Goal: Communication & Community: Ask a question

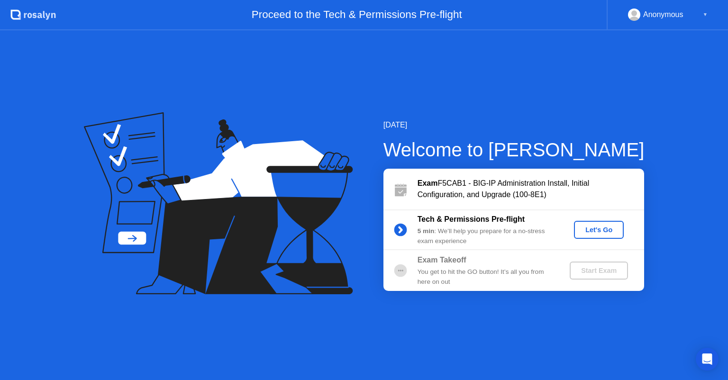
click at [603, 227] on div "Let's Go" at bounding box center [598, 230] width 42 height 8
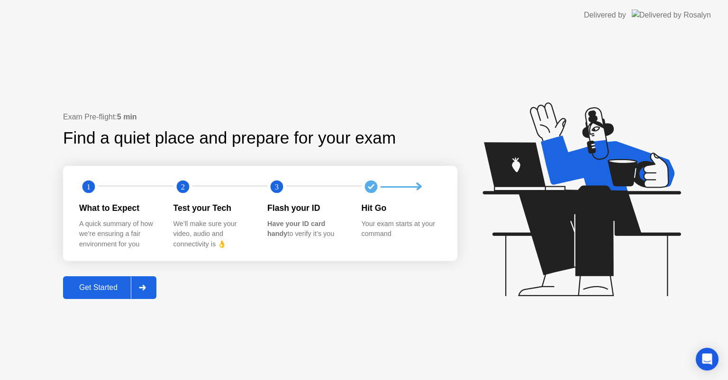
click at [109, 285] on div "Get Started" at bounding box center [98, 287] width 65 height 9
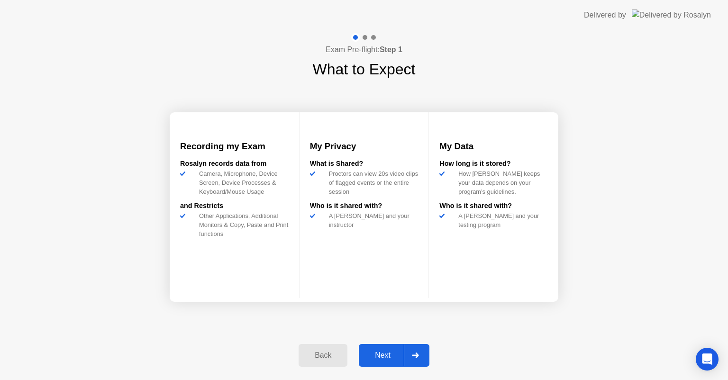
click at [381, 351] on div "Next" at bounding box center [382, 355] width 42 height 9
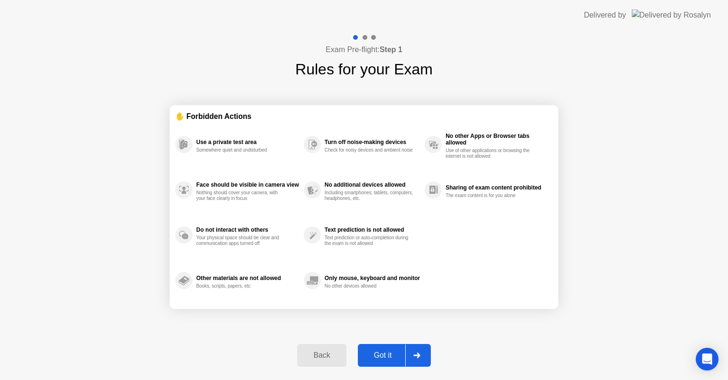
click at [382, 352] on div "Got it" at bounding box center [382, 355] width 45 height 9
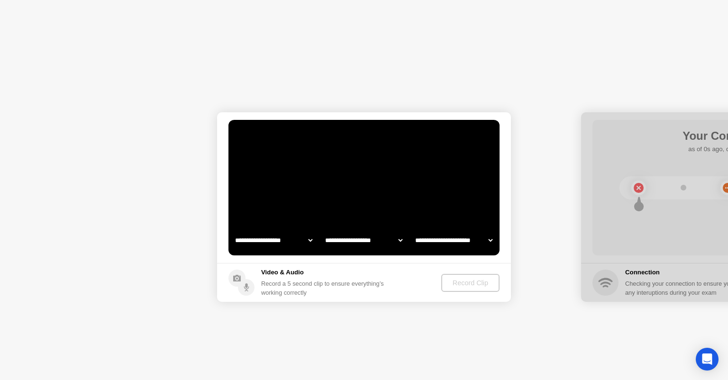
select select "**********"
select select "*******"
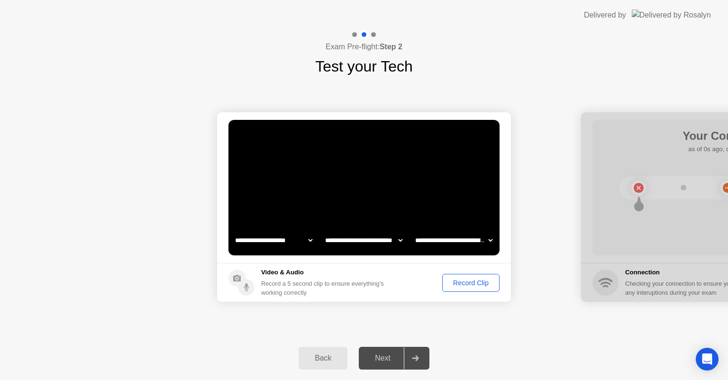
click at [470, 280] on div "Record Clip" at bounding box center [470, 283] width 51 height 8
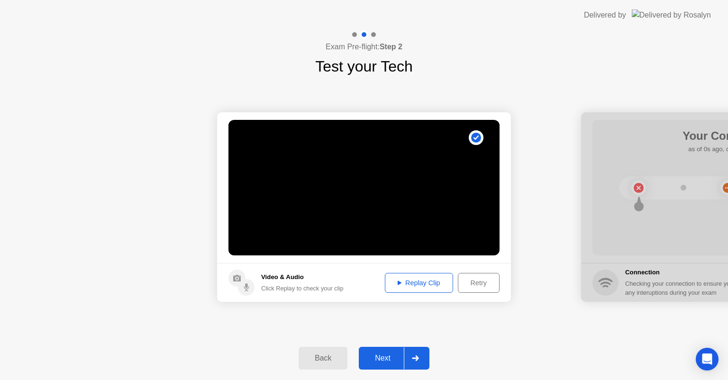
click at [474, 282] on div "Retry" at bounding box center [478, 283] width 35 height 8
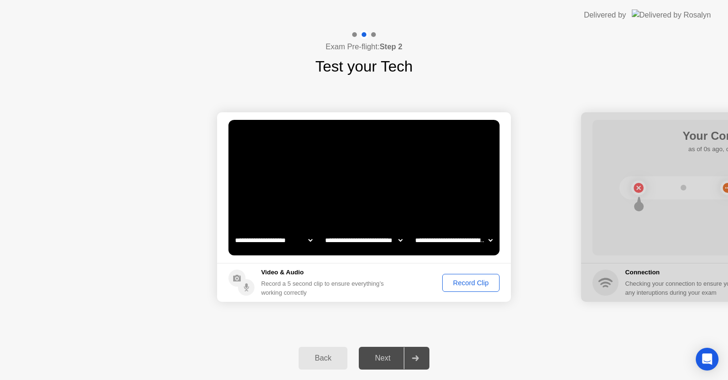
click at [462, 279] on div "Record Clip" at bounding box center [470, 283] width 51 height 8
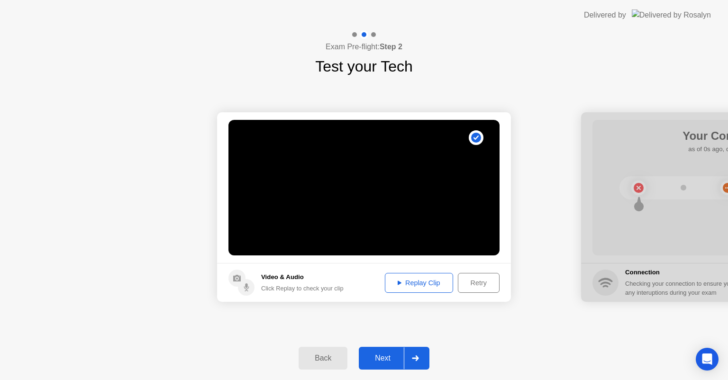
click at [387, 354] on div "Next" at bounding box center [382, 358] width 42 height 9
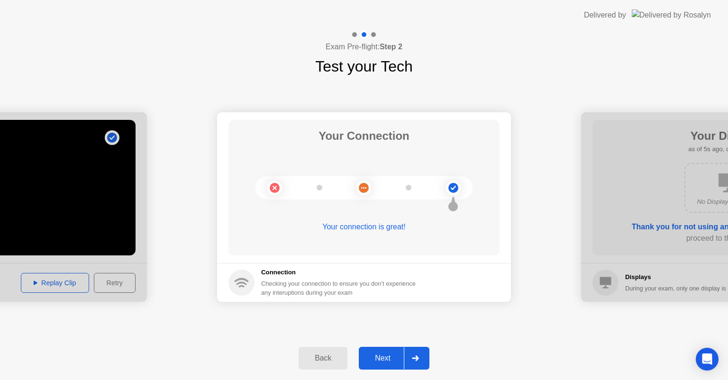
click at [387, 354] on div "Next" at bounding box center [382, 358] width 42 height 9
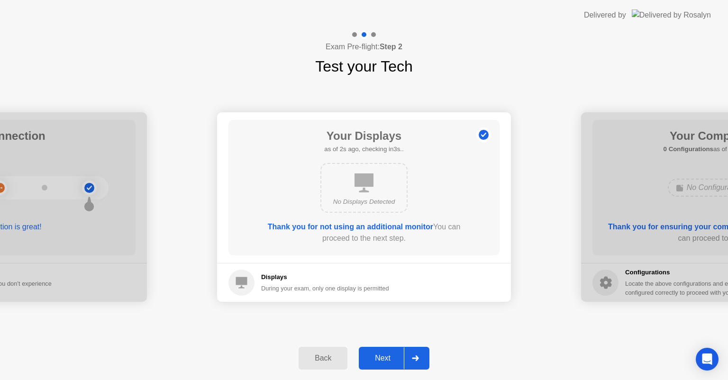
click at [384, 356] on div "Next" at bounding box center [382, 358] width 42 height 9
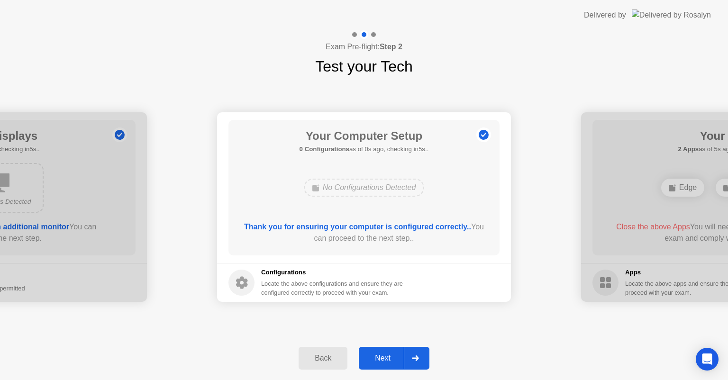
click at [383, 357] on div "Next" at bounding box center [382, 358] width 42 height 9
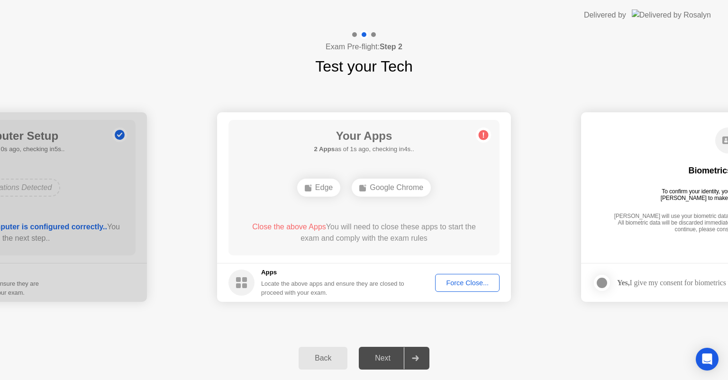
click at [455, 282] on div "Force Close..." at bounding box center [467, 283] width 58 height 8
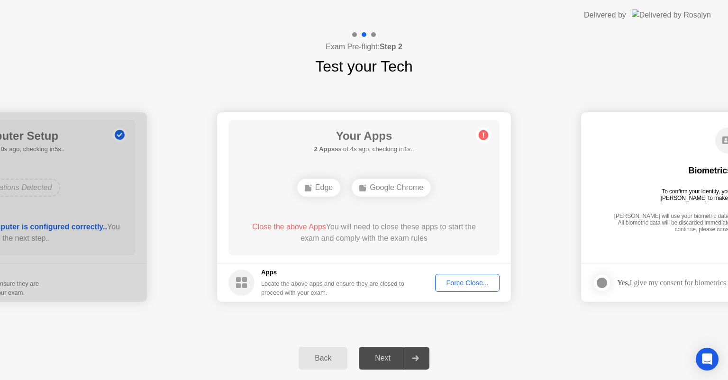
click at [330, 191] on div "Edge" at bounding box center [318, 188] width 43 height 18
click at [320, 186] on div "Edge" at bounding box center [318, 188] width 43 height 18
click at [457, 280] on div "Force Close..." at bounding box center [467, 283] width 58 height 8
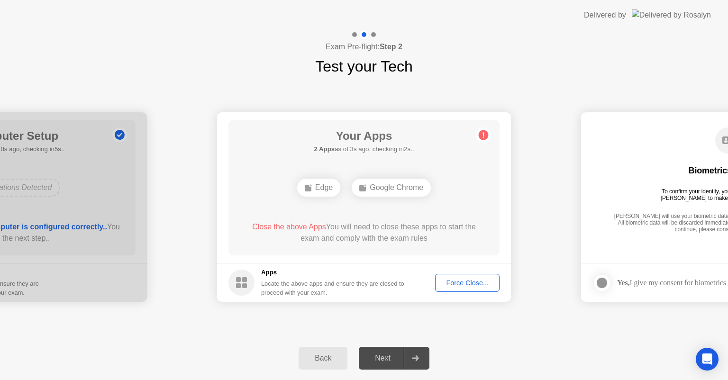
click at [484, 137] on circle at bounding box center [483, 135] width 10 height 10
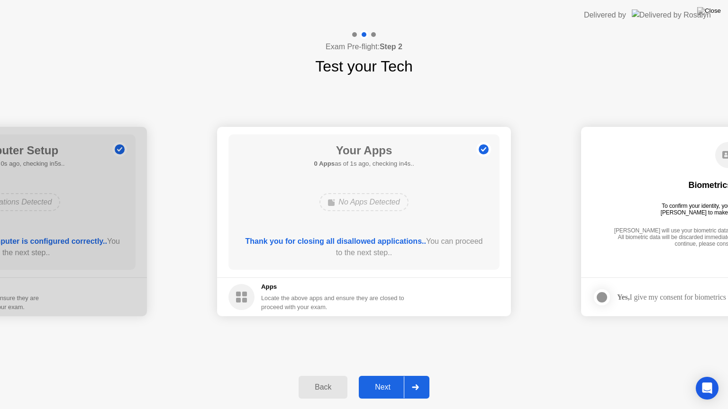
click at [385, 379] on button "Next" at bounding box center [394, 387] width 71 height 23
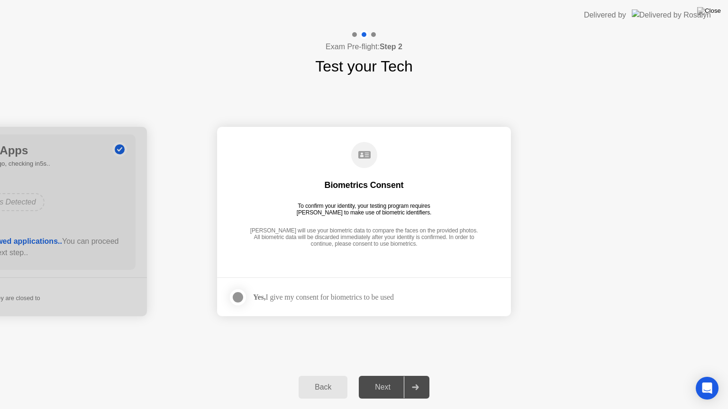
click at [234, 293] on div at bounding box center [237, 297] width 11 height 11
click at [385, 379] on button "Next" at bounding box center [394, 387] width 71 height 23
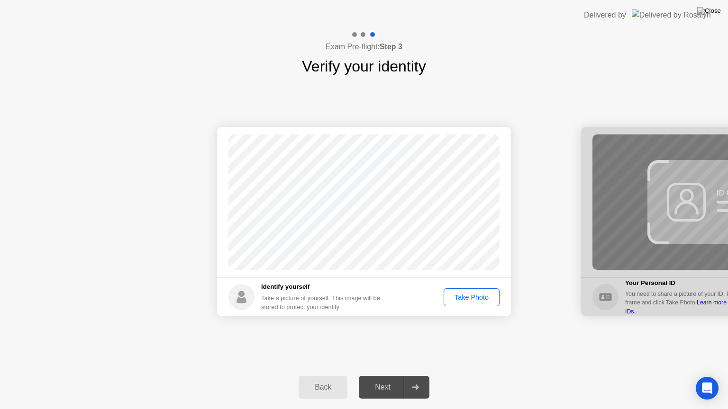
click at [466, 294] on div "Take Photo" at bounding box center [471, 298] width 49 height 8
click at [387, 379] on button "Next" at bounding box center [394, 387] width 71 height 23
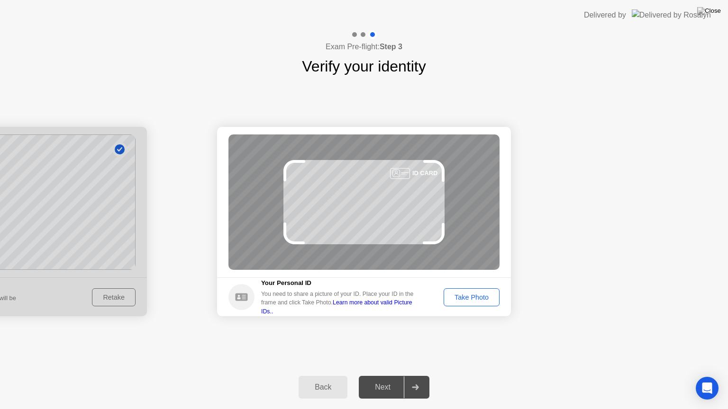
click at [457, 297] on div "Take Photo" at bounding box center [471, 298] width 49 height 8
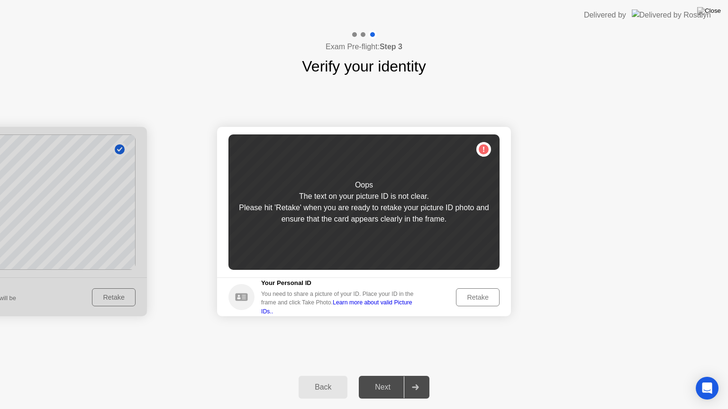
click at [468, 297] on div "Retake" at bounding box center [477, 298] width 37 height 8
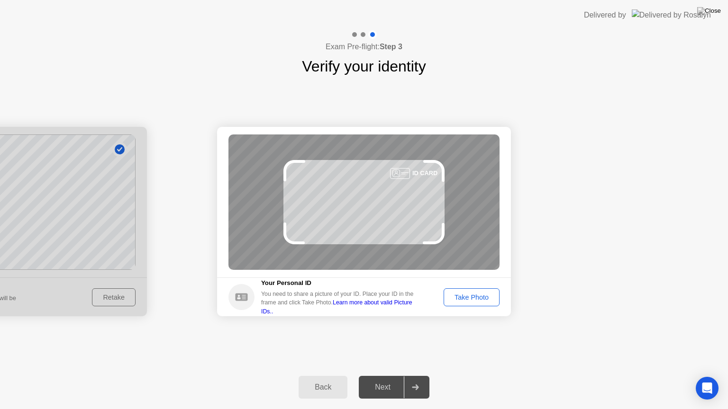
click at [477, 296] on div "Take Photo" at bounding box center [471, 298] width 49 height 8
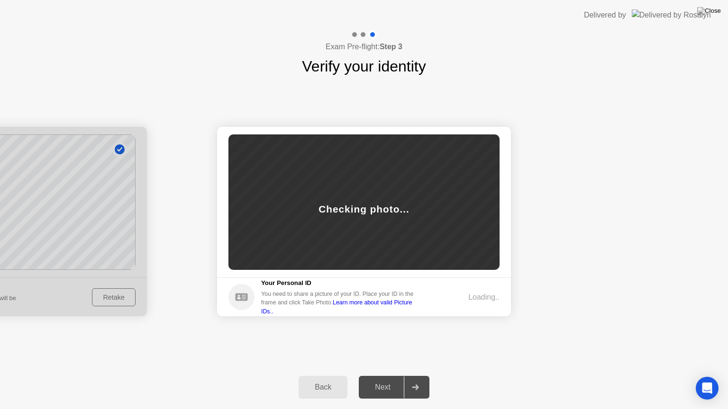
click at [412, 305] on link "Learn more about valid Picture IDs.." at bounding box center [336, 306] width 151 height 15
click at [375, 304] on link "Learn more about valid Picture IDs.." at bounding box center [336, 306] width 151 height 15
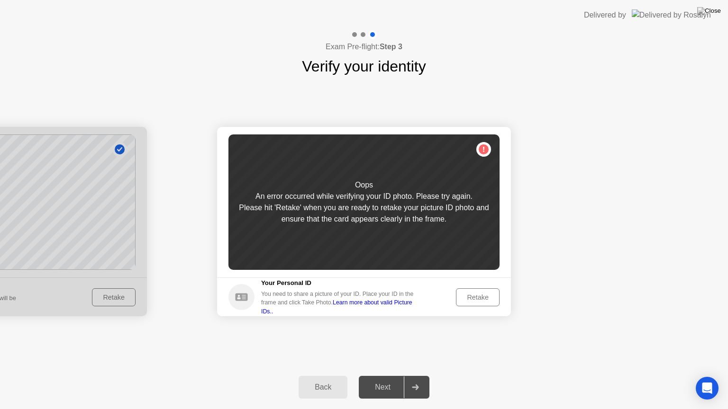
drag, startPoint x: 391, startPoint y: 188, endPoint x: 407, endPoint y: 181, distance: 17.2
click at [406, 183] on div "Oops An error occurred while verifying your ID photo. Please try again. Please …" at bounding box center [363, 202] width 271 height 135
click at [385, 309] on link "Learn more about valid Picture IDs.." at bounding box center [336, 306] width 151 height 15
click at [471, 296] on div "Retake" at bounding box center [477, 298] width 37 height 8
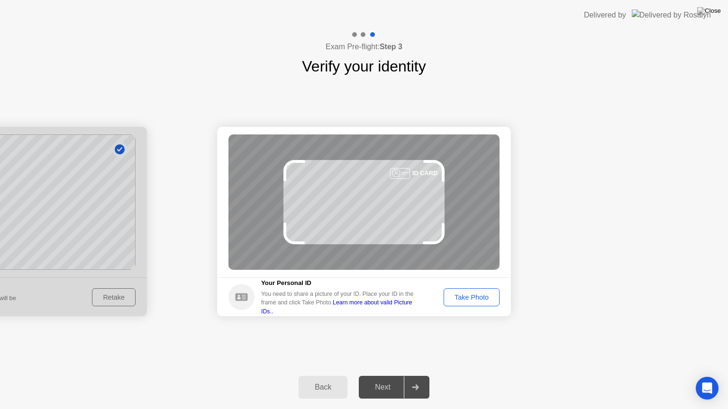
click at [465, 297] on div "Take Photo" at bounding box center [471, 298] width 49 height 8
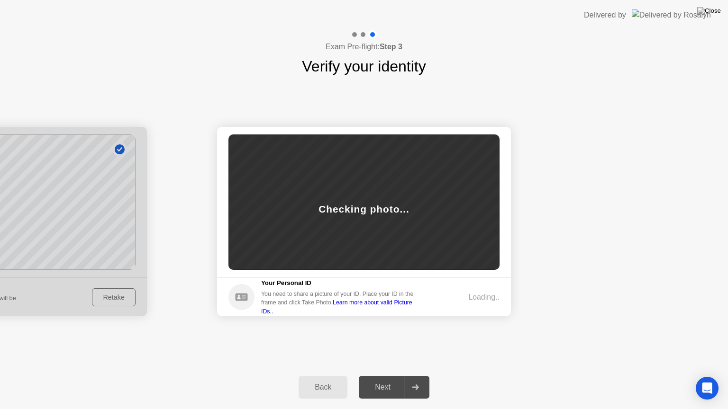
click at [394, 305] on link "Learn more about valid Picture IDs.." at bounding box center [336, 306] width 151 height 15
click at [708, 379] on icon "Open Intercom Messenger" at bounding box center [707, 388] width 12 height 12
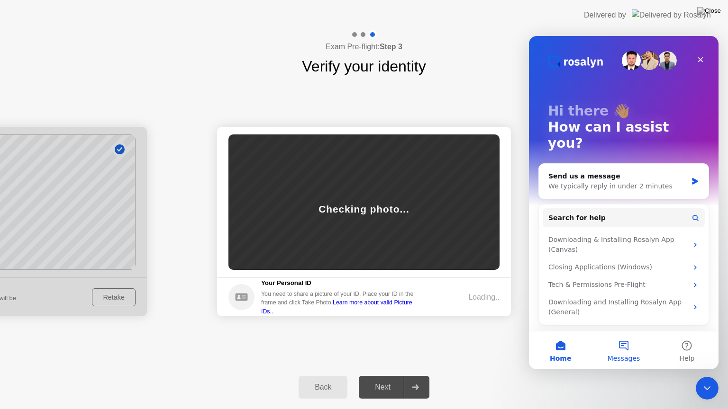
click at [626, 346] on button "Messages" at bounding box center [623, 351] width 63 height 38
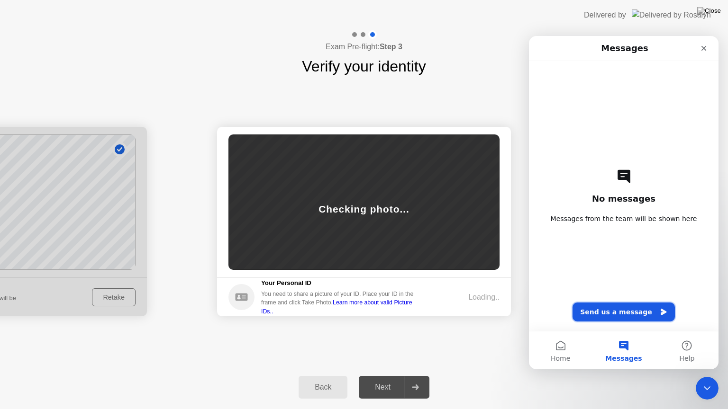
click at [616, 314] on button "Send us a message" at bounding box center [623, 312] width 102 height 19
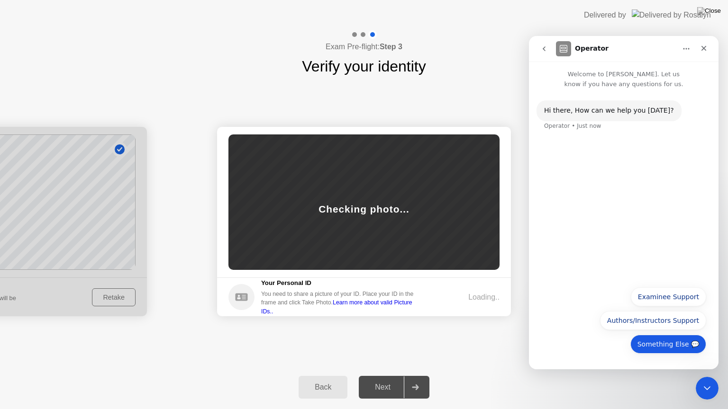
click at [687, 337] on button "Something Else 💬" at bounding box center [668, 344] width 76 height 19
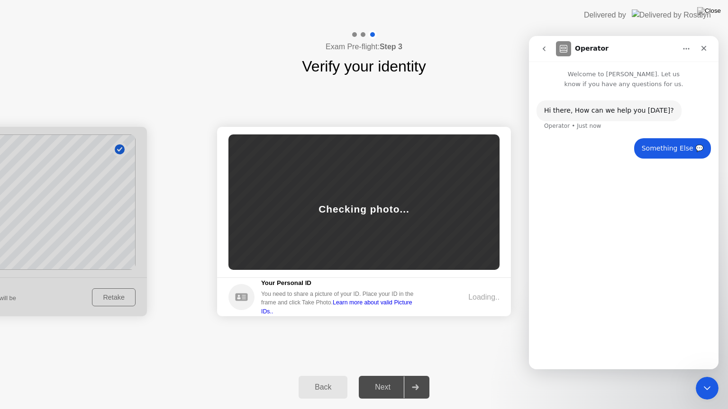
click at [542, 53] on button "go back" at bounding box center [544, 49] width 18 height 18
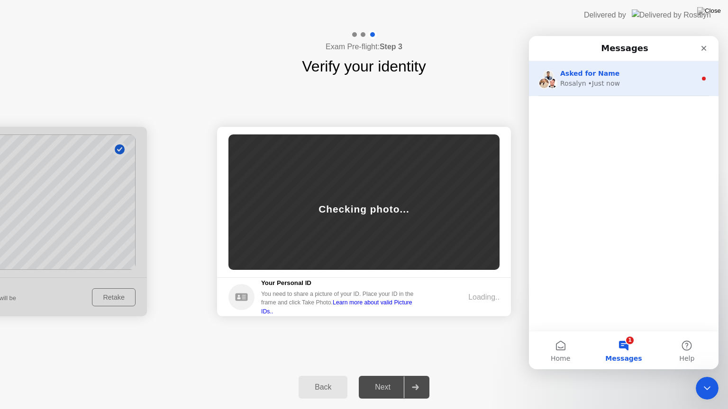
click at [616, 87] on div "• Just now" at bounding box center [604, 84] width 32 height 10
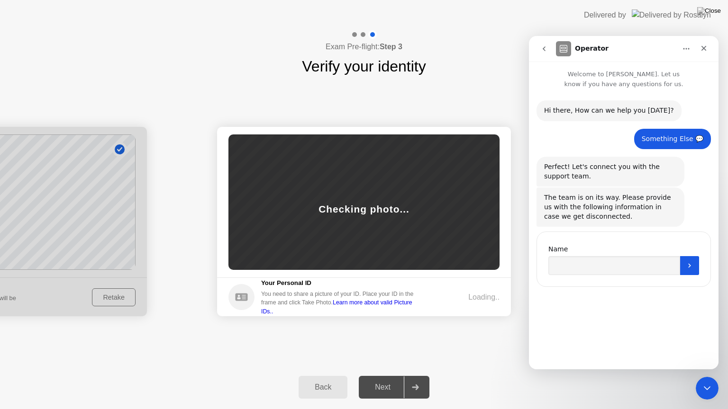
click at [538, 48] on button "go back" at bounding box center [544, 49] width 18 height 18
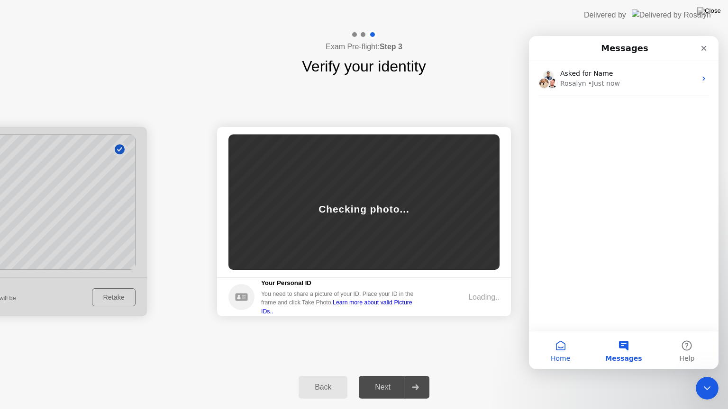
click at [566, 350] on button "Home" at bounding box center [560, 351] width 63 height 38
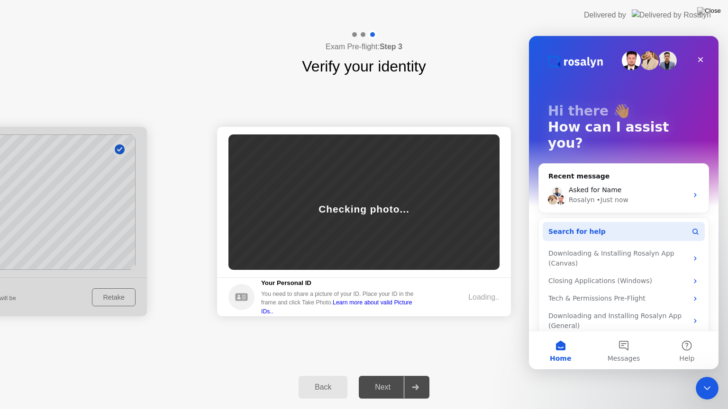
click at [691, 228] on icon "Intercom messenger" at bounding box center [695, 232] width 8 height 8
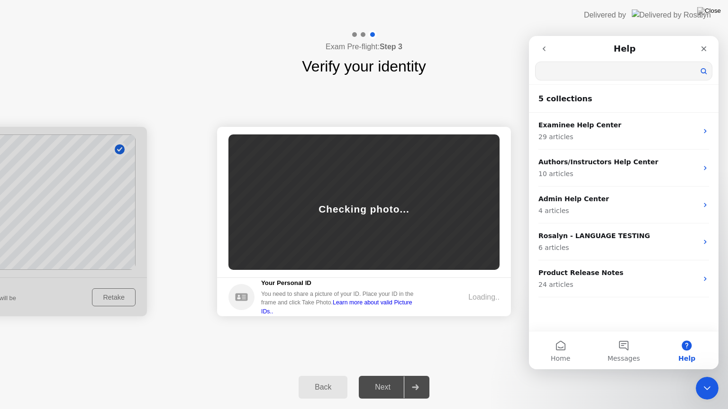
click at [606, 73] on input "Search for help" at bounding box center [623, 71] width 176 height 18
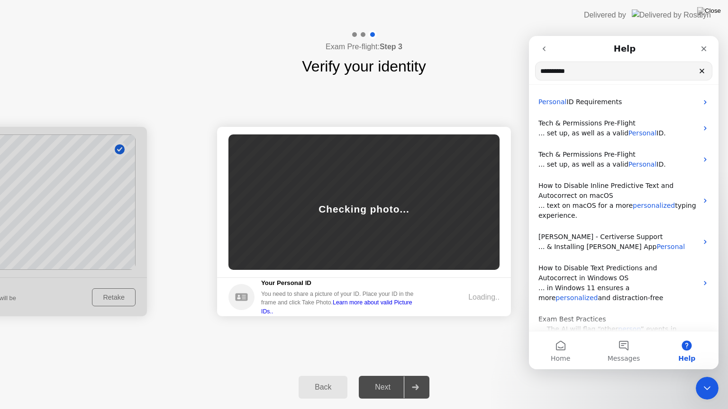
click at [568, 70] on input "**********" at bounding box center [623, 71] width 176 height 18
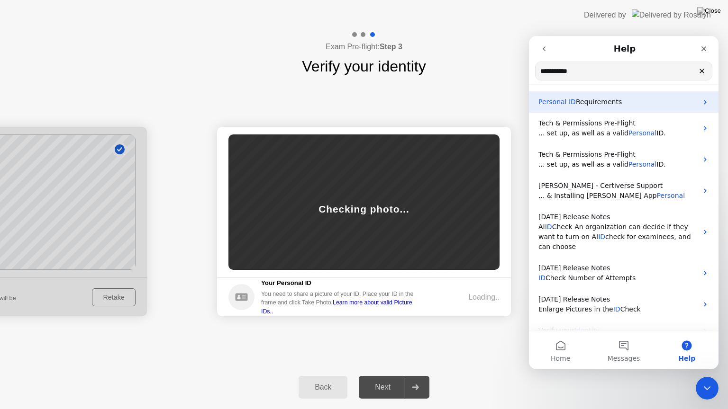
type input "**********"
click at [621, 95] on div "Personal ID Requirements" at bounding box center [623, 101] width 189 height 21
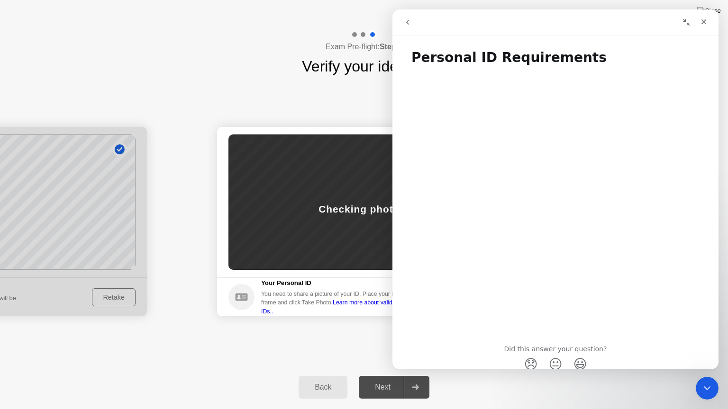
click at [404, 21] on icon "go back" at bounding box center [408, 22] width 8 height 8
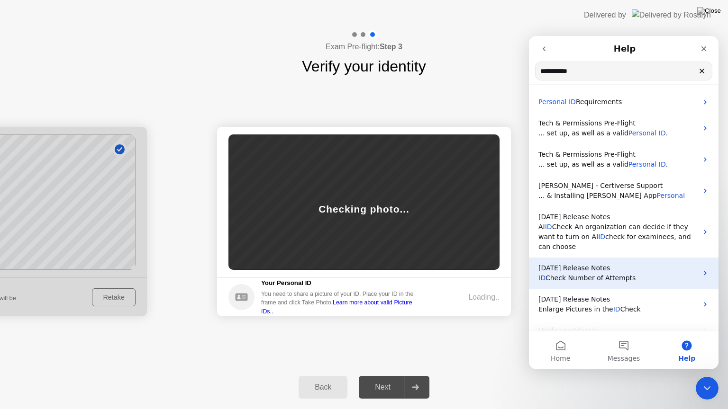
click at [620, 274] on span "Check Number of Attempts" at bounding box center [590, 278] width 90 height 8
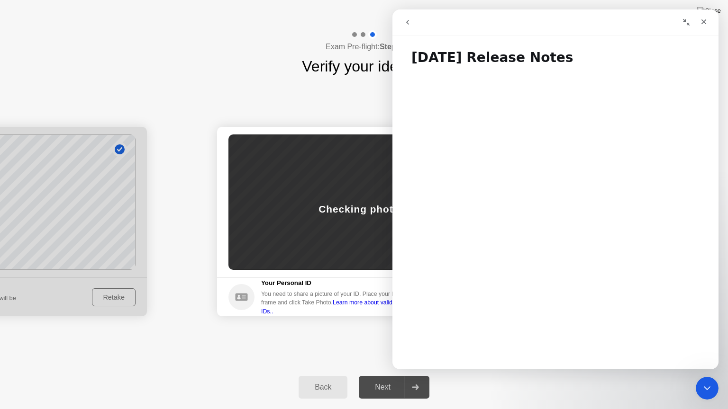
click at [406, 20] on icon "go back" at bounding box center [408, 22] width 8 height 8
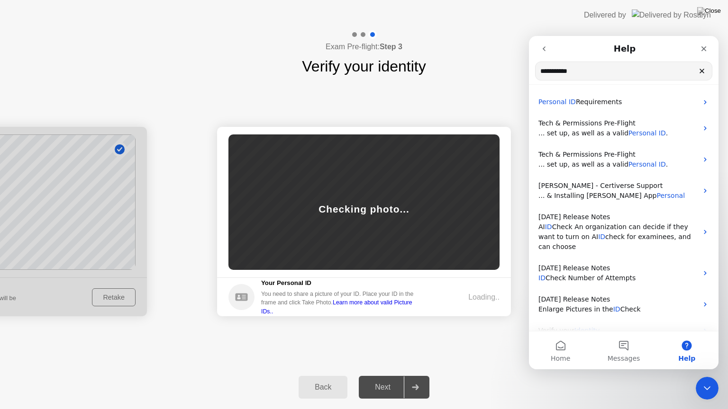
click at [498, 73] on div "Exam Pre-flight: Step 3 Verify your identity" at bounding box center [364, 53] width 728 height 47
click at [703, 48] on icon "Close" at bounding box center [703, 48] width 5 height 5
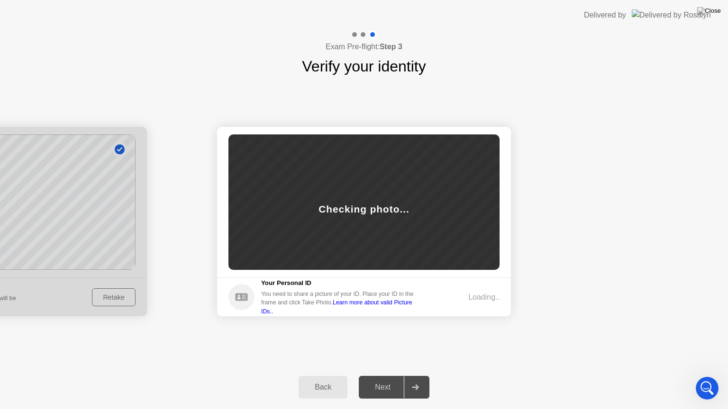
click at [468, 288] on footer "Your Personal ID You need to share a picture of your ID. Place your ID in the f…" at bounding box center [364, 297] width 294 height 39
click at [366, 192] on div "Checking photo..." at bounding box center [363, 202] width 271 height 135
click at [697, 379] on div "Open Intercom Messenger" at bounding box center [705, 386] width 31 height 31
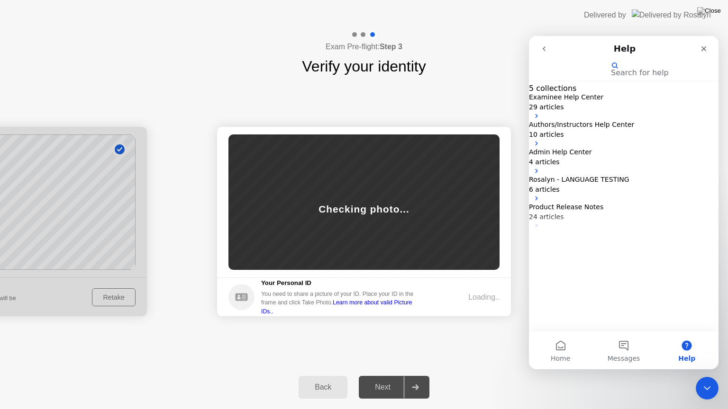
click at [611, 73] on input "Search for help" at bounding box center [573, 69] width 76 height 8
click at [621, 73] on input "Search for help" at bounding box center [623, 71] width 176 height 18
type input "*"
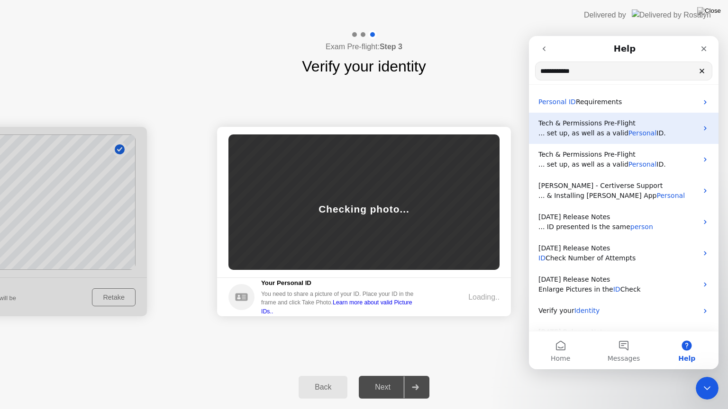
type input "**********"
click at [609, 119] on span "Tech & Permissions Pre-Flight" at bounding box center [586, 123] width 97 height 8
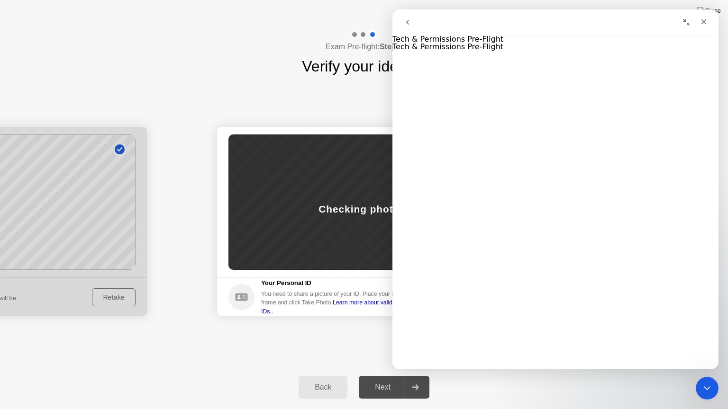
scroll to position [1443, 0]
click at [701, 25] on icon "Close" at bounding box center [704, 22] width 8 height 8
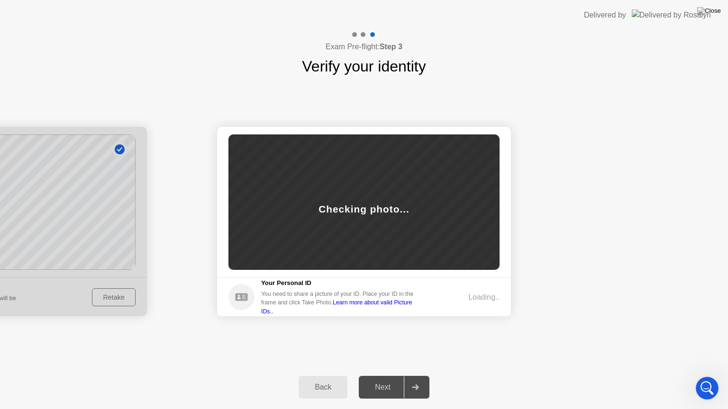
click at [429, 206] on div "Checking photo..." at bounding box center [363, 202] width 271 height 135
click at [333, 379] on button "Back" at bounding box center [322, 387] width 49 height 23
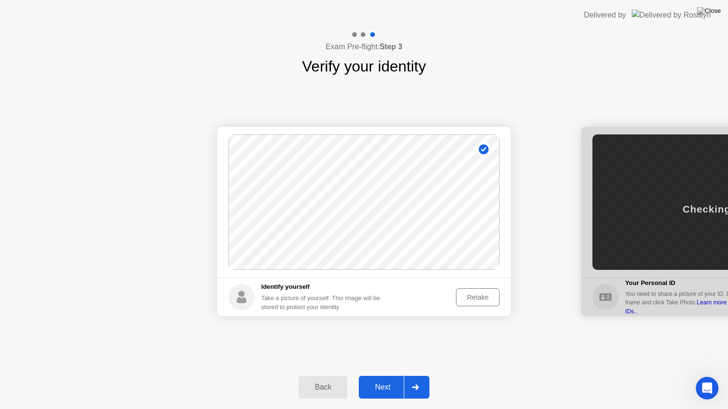
click at [479, 294] on div "Retake" at bounding box center [477, 298] width 37 height 8
click at [478, 294] on div "Take Photo" at bounding box center [471, 298] width 49 height 8
click at [374, 379] on div "Next" at bounding box center [382, 387] width 42 height 9
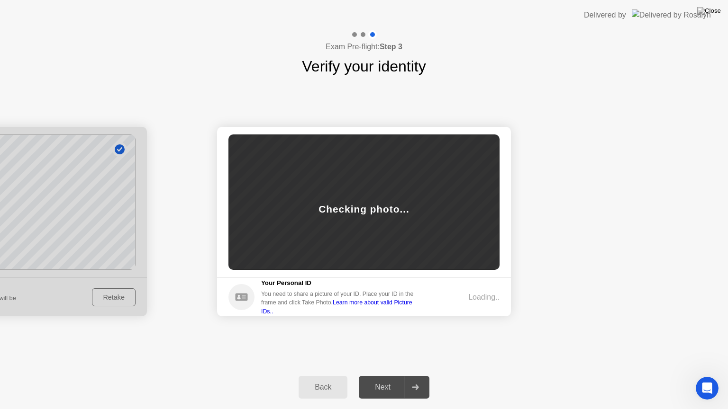
click at [470, 292] on div "Loading.." at bounding box center [483, 297] width 31 height 11
click at [359, 309] on link "Learn more about valid Picture IDs.." at bounding box center [336, 306] width 151 height 15
click at [704, 379] on div "Open Intercom Messenger" at bounding box center [705, 386] width 31 height 31
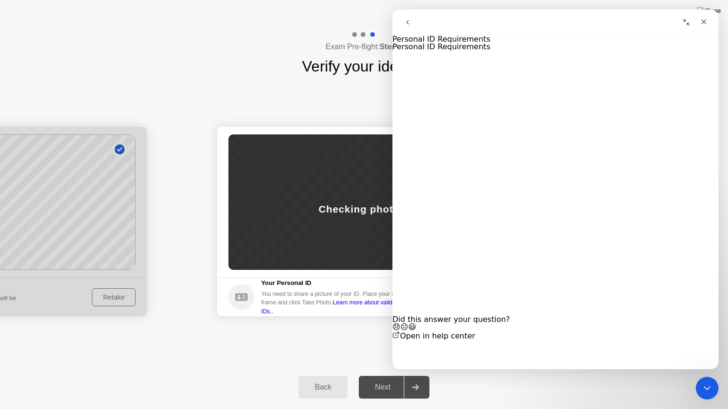
scroll to position [34, 0]
click at [475, 341] on link "Open in help center" at bounding box center [433, 336] width 83 height 9
click at [595, 316] on div "Did this answer your question? 😞 😐 😃" at bounding box center [555, 323] width 326 height 15
click at [400, 328] on span "😞" at bounding box center [396, 327] width 8 height 9
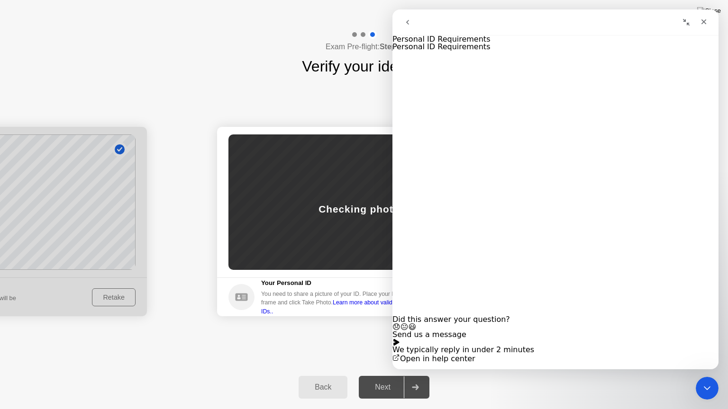
click at [466, 331] on button "Send us a message" at bounding box center [429, 338] width 74 height 15
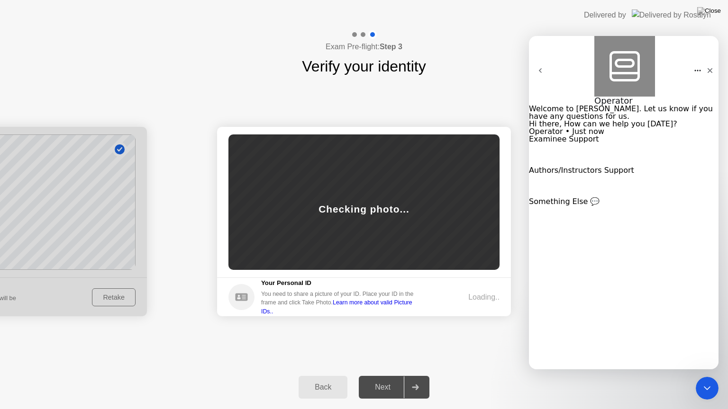
click at [599, 143] on button "Examinee Support" at bounding box center [564, 139] width 70 height 8
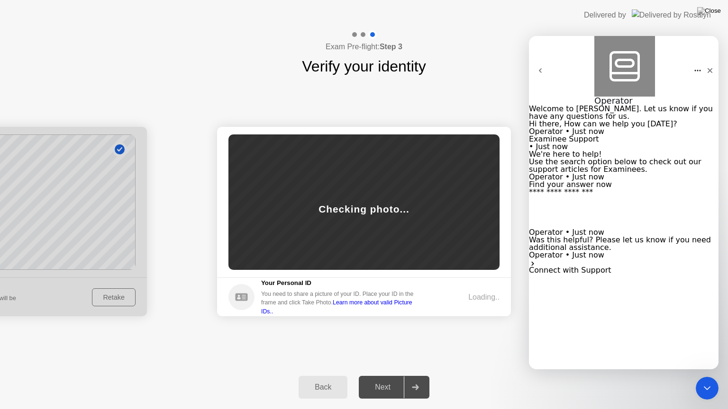
click at [604, 197] on input "Search" at bounding box center [567, 193] width 76 height 8
drag, startPoint x: 659, startPoint y: 335, endPoint x: 660, endPoint y: 330, distance: 5.2
click at [660, 274] on div "Connect with Support I am good Connect with Support" at bounding box center [623, 266] width 189 height 15
click at [611, 274] on button "Connect with Support" at bounding box center [570, 271] width 82 height 8
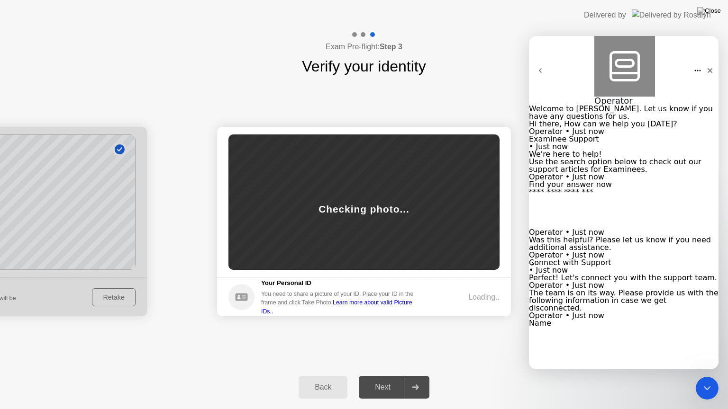
scroll to position [123, 0]
click at [599, 327] on input "Name" at bounding box center [567, 331] width 76 height 8
type input "**********"
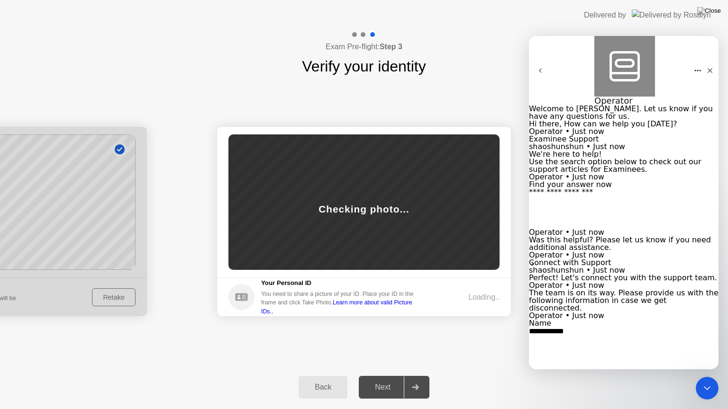
type textarea "**********"
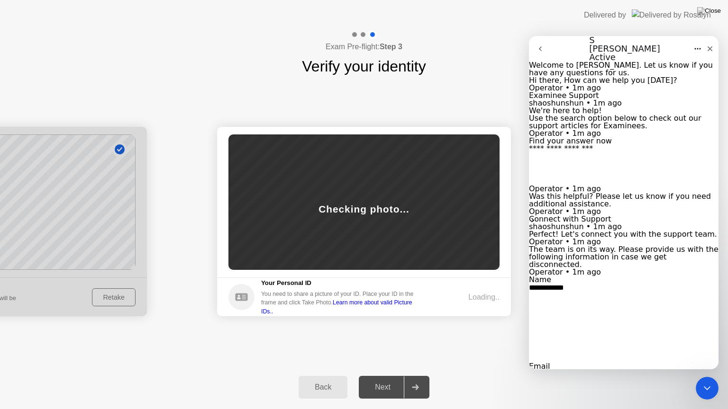
scroll to position [460, 0]
type textarea "*"
type textarea "**********"
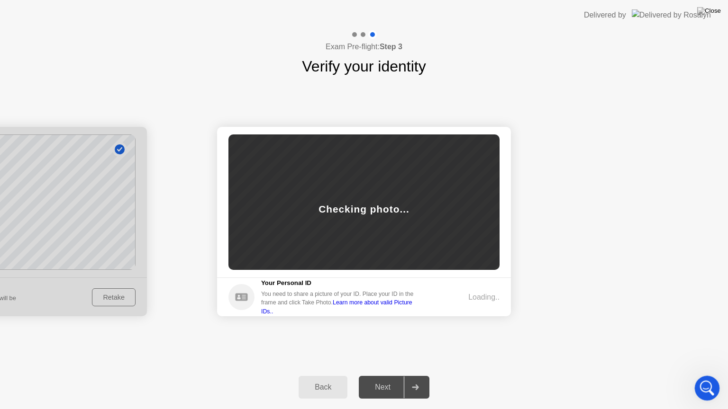
click at [706, 379] on icon "Open Intercom Messenger" at bounding box center [706, 387] width 16 height 16
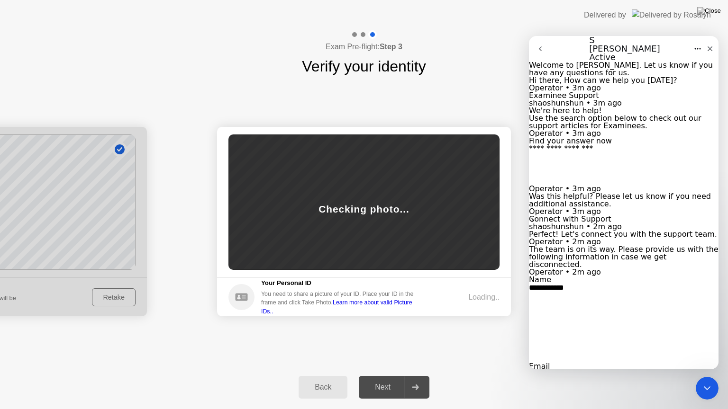
click at [618, 188] on div "**********" at bounding box center [623, 350] width 189 height 547
type textarea "**********"
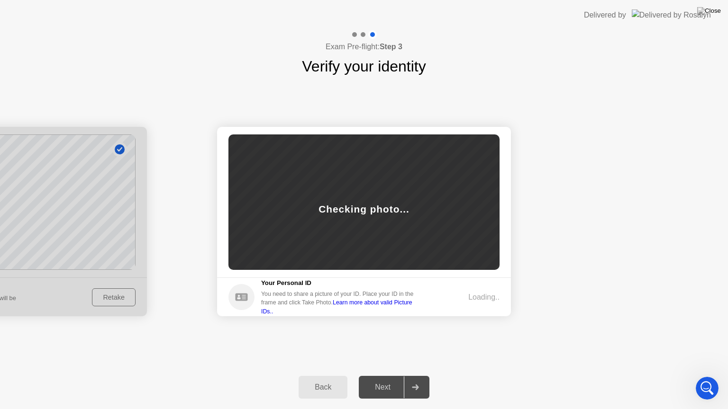
click at [525, 339] on div "Success Photo is correctly taken Identify yourself Take a picture of yourself. …" at bounding box center [364, 222] width 728 height 288
click at [211, 379] on div "Back Next" at bounding box center [364, 388] width 728 height 44
click at [711, 379] on body "Delivered by Exam Pre-flight: Step 3 Verify your identity Success Photo is corr…" at bounding box center [364, 204] width 728 height 409
click at [507, 337] on div "Success Photo is correctly taken Identify yourself Take a picture of yourself. …" at bounding box center [364, 222] width 728 height 288
click at [710, 379] on div "Open Intercom Messenger" at bounding box center [705, 386] width 31 height 31
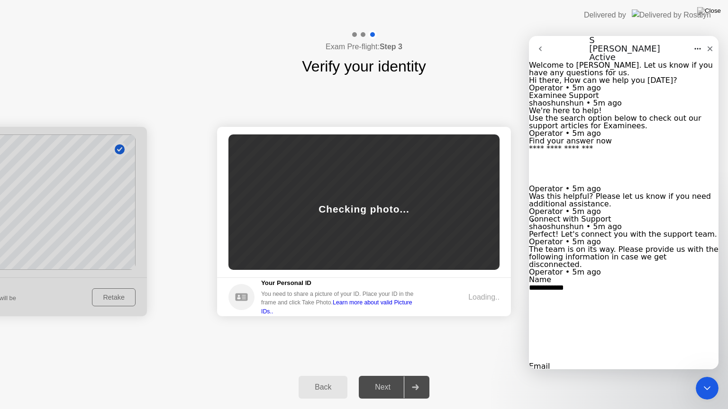
type textarea "**********"
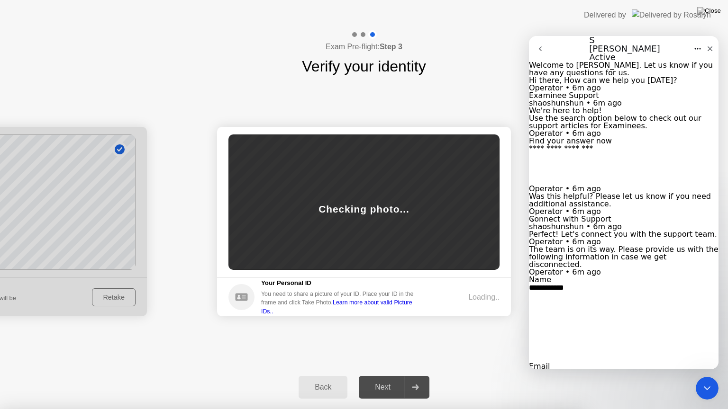
type textarea "**********"
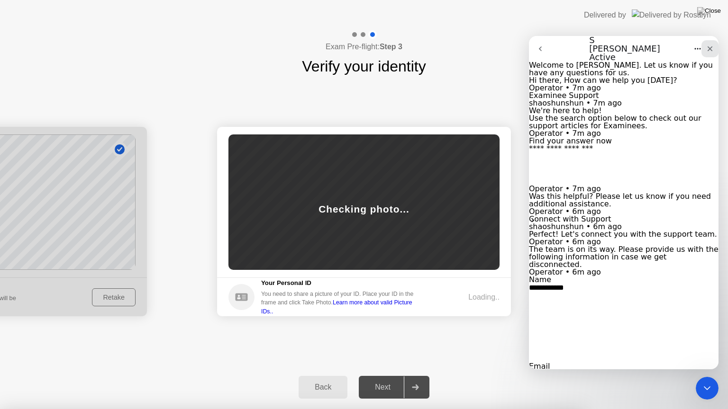
click at [707, 50] on icon "Close" at bounding box center [709, 48] width 5 height 5
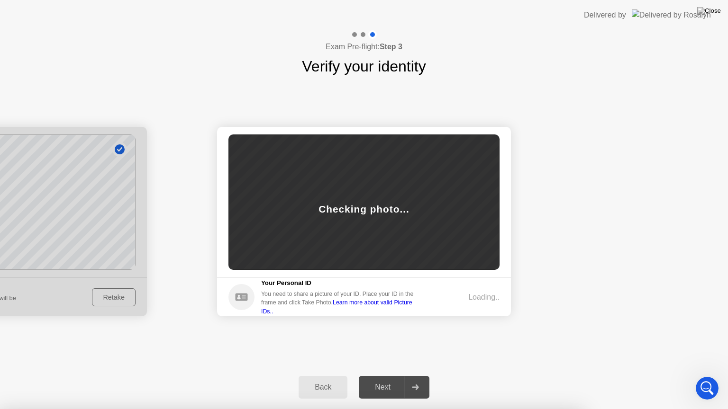
click at [339, 379] on div at bounding box center [364, 409] width 728 height 0
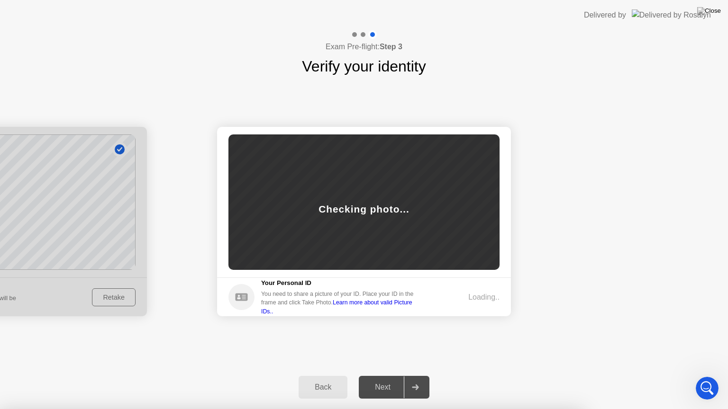
click at [695, 379] on div "Open Intercom Messenger" at bounding box center [705, 386] width 31 height 31
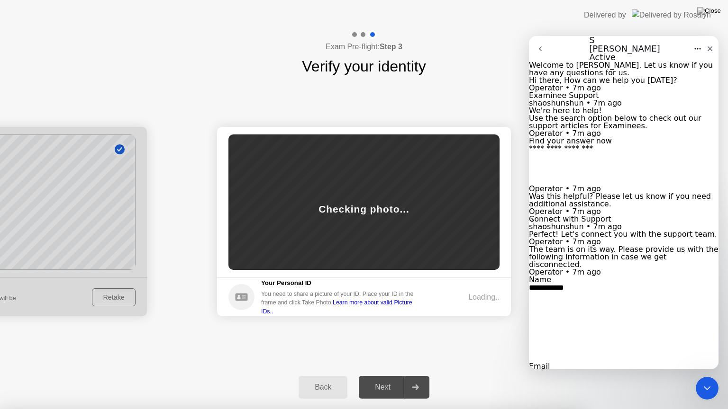
type textarea "**********"
click at [707, 46] on icon "Close" at bounding box center [710, 49] width 8 height 8
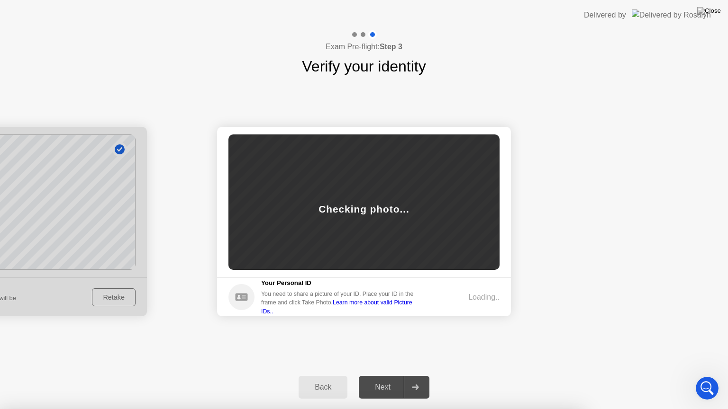
click at [708, 13] on button at bounding box center [708, 11] width 28 height 12
click at [715, 13] on img at bounding box center [709, 11] width 24 height 8
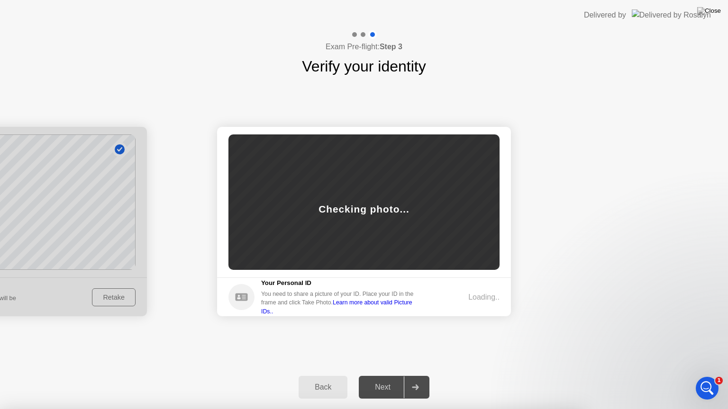
scroll to position [747, 0]
click at [710, 379] on div at bounding box center [364, 409] width 728 height 0
click at [709, 379] on div "Open Intercom Messenger" at bounding box center [705, 386] width 31 height 31
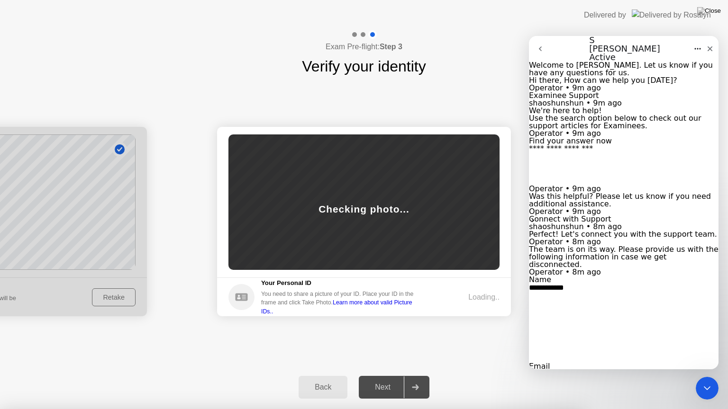
click at [723, 379] on div at bounding box center [364, 409] width 728 height 0
click at [706, 45] on icon "Close" at bounding box center [710, 49] width 8 height 8
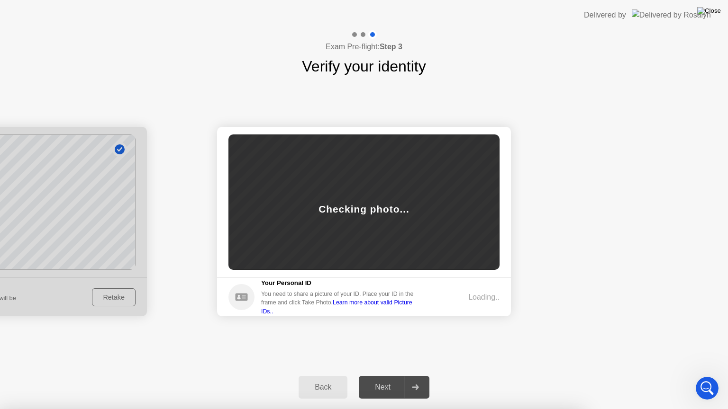
click at [712, 15] on img at bounding box center [709, 11] width 24 height 8
